Goal: Task Accomplishment & Management: Manage account settings

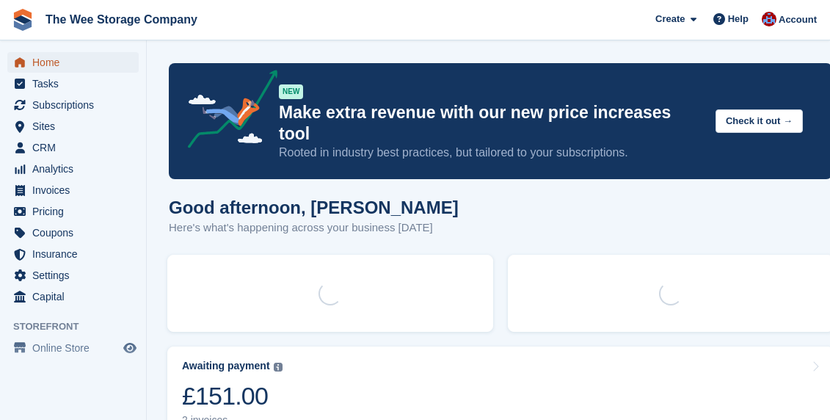
click at [51, 61] on span "Home" at bounding box center [76, 62] width 88 height 21
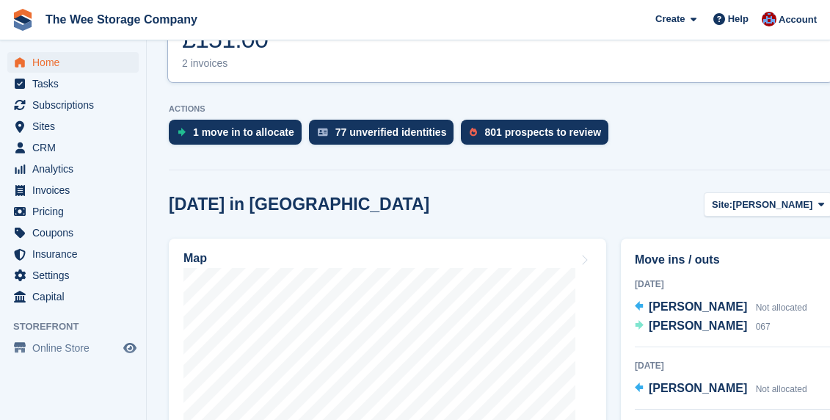
scroll to position [371, 0]
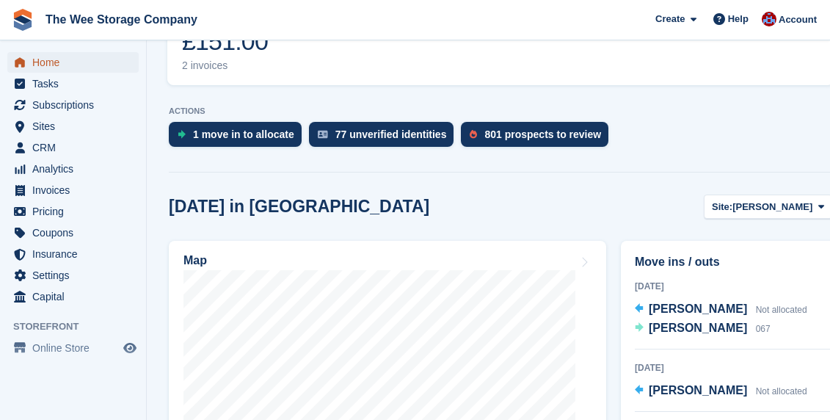
click at [44, 54] on span "Home" at bounding box center [76, 62] width 88 height 21
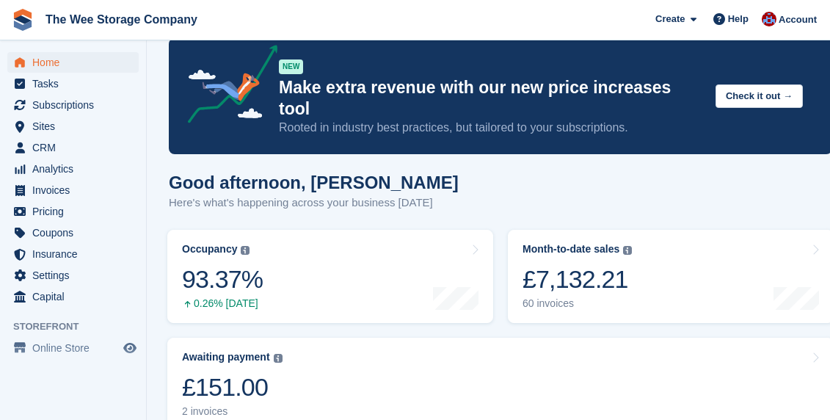
scroll to position [0, 0]
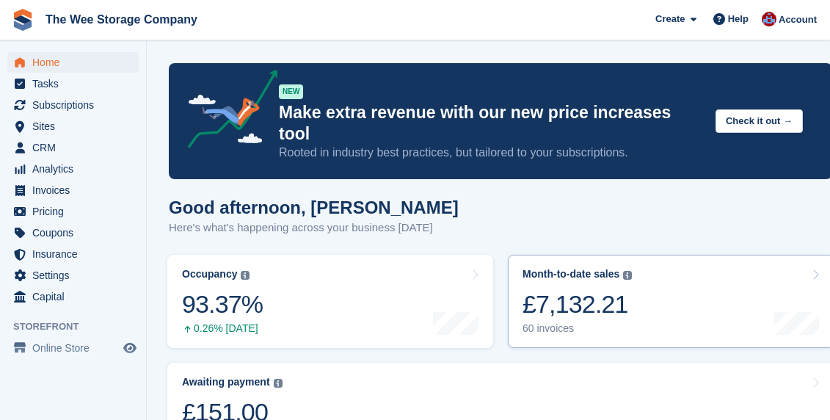
click at [603, 289] on div "£7,132.21" at bounding box center [577, 304] width 109 height 30
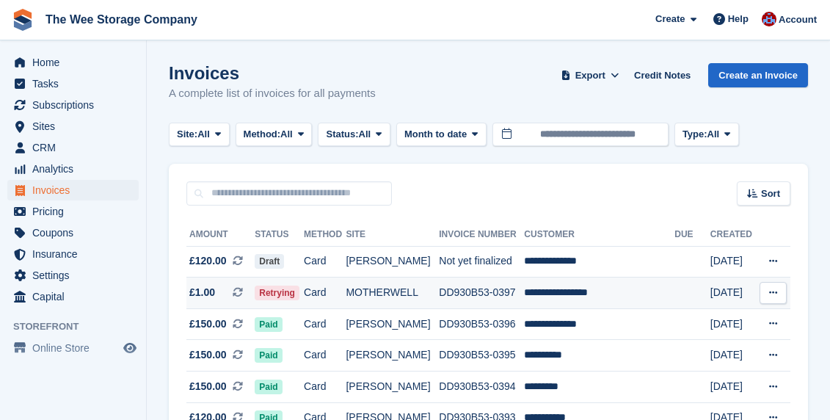
click at [299, 294] on span "Retrying" at bounding box center [277, 292] width 45 height 15
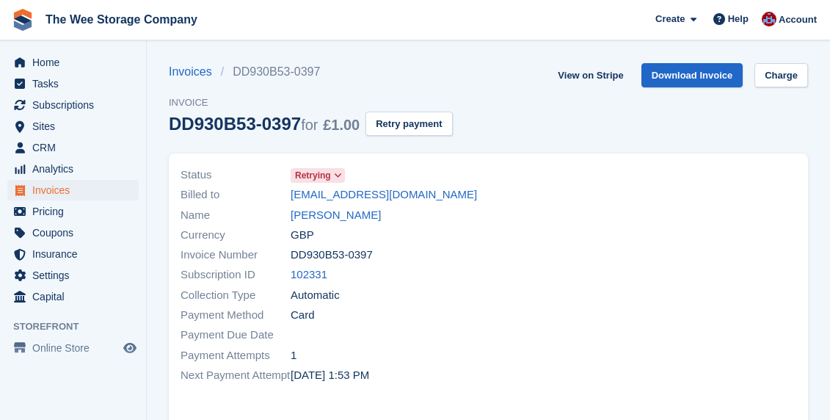
click at [342, 173] on icon at bounding box center [338, 175] width 8 height 9
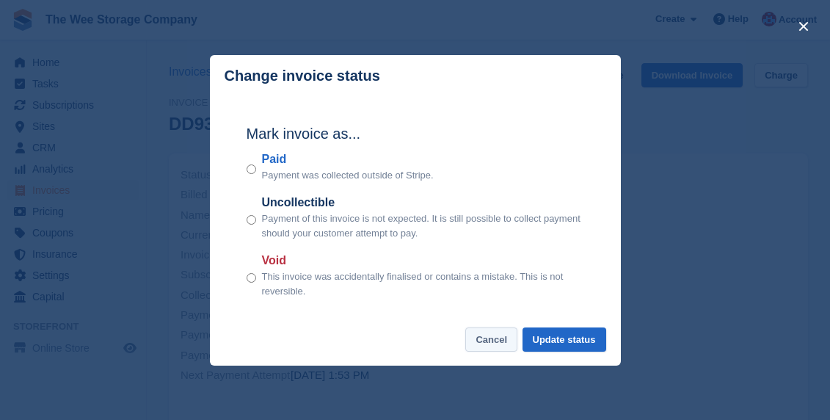
click at [480, 336] on button "Cancel" at bounding box center [491, 339] width 52 height 24
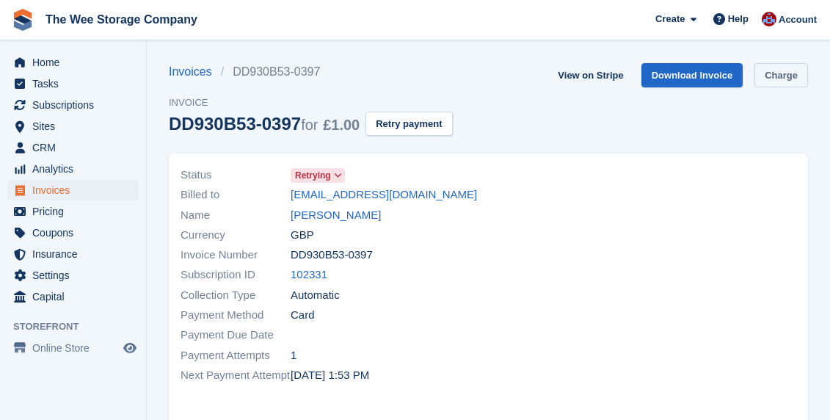
click at [782, 79] on link "Charge" at bounding box center [781, 75] width 54 height 24
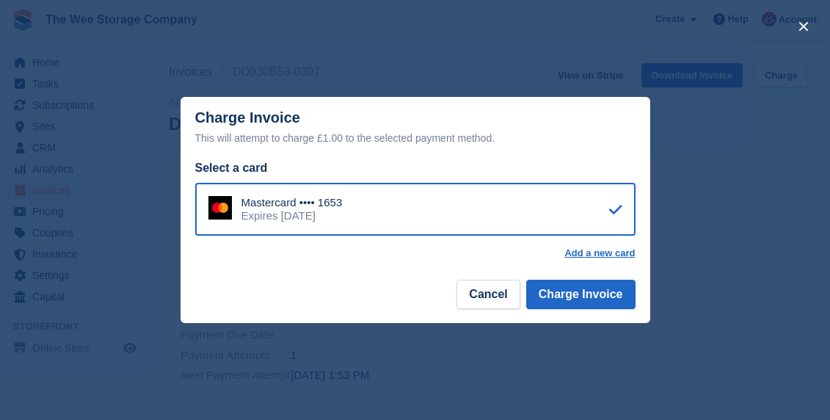
click at [589, 277] on footer "Cancel Charge Invoice" at bounding box center [416, 300] width 470 height 46
click at [590, 285] on button "Charge Invoice" at bounding box center [580, 294] width 109 height 29
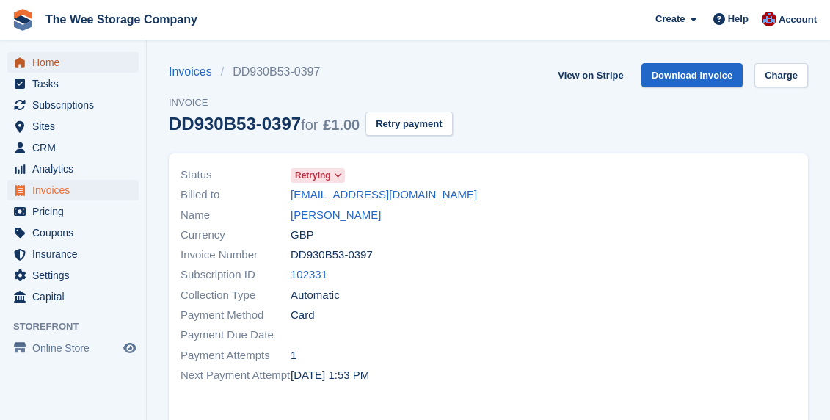
click at [36, 59] on span "Home" at bounding box center [76, 62] width 88 height 21
